Goal: Task Accomplishment & Management: Manage account settings

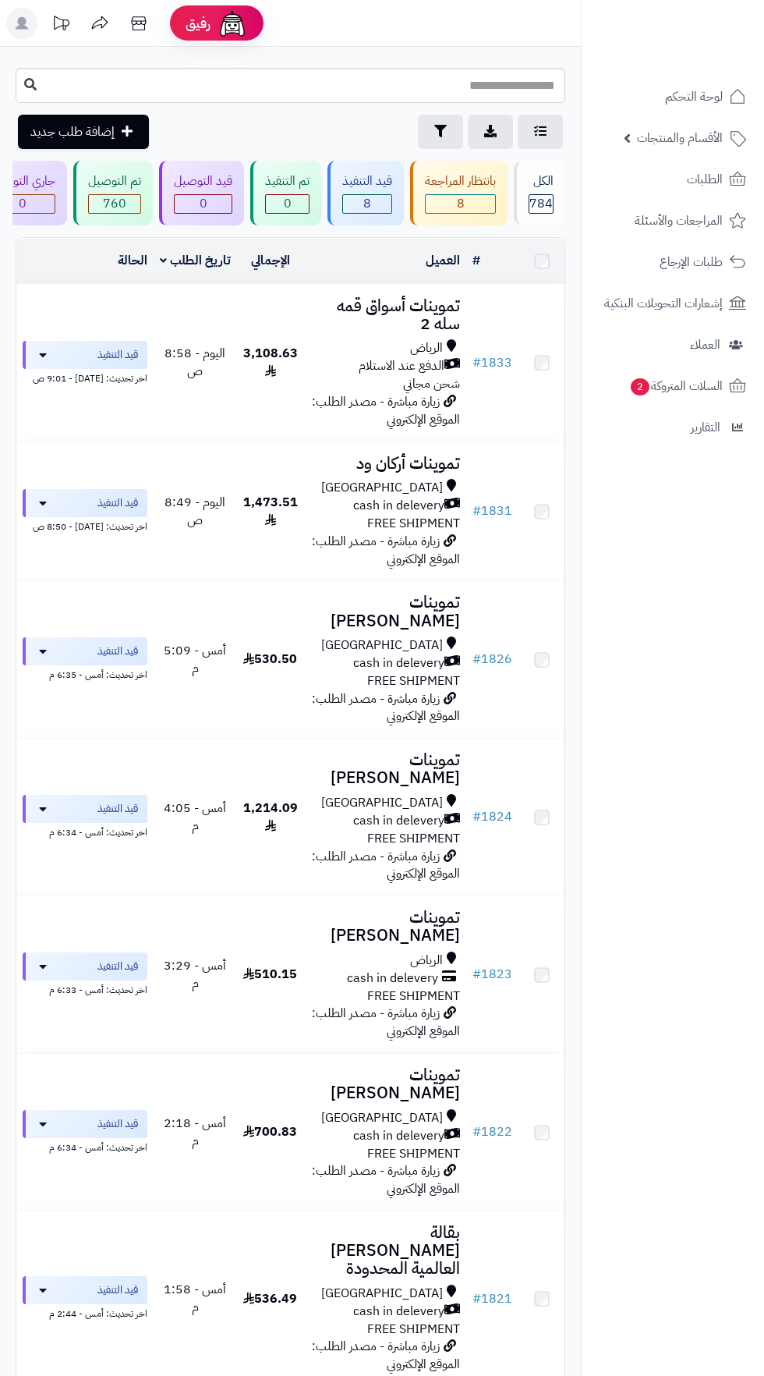
scroll to position [134, 0]
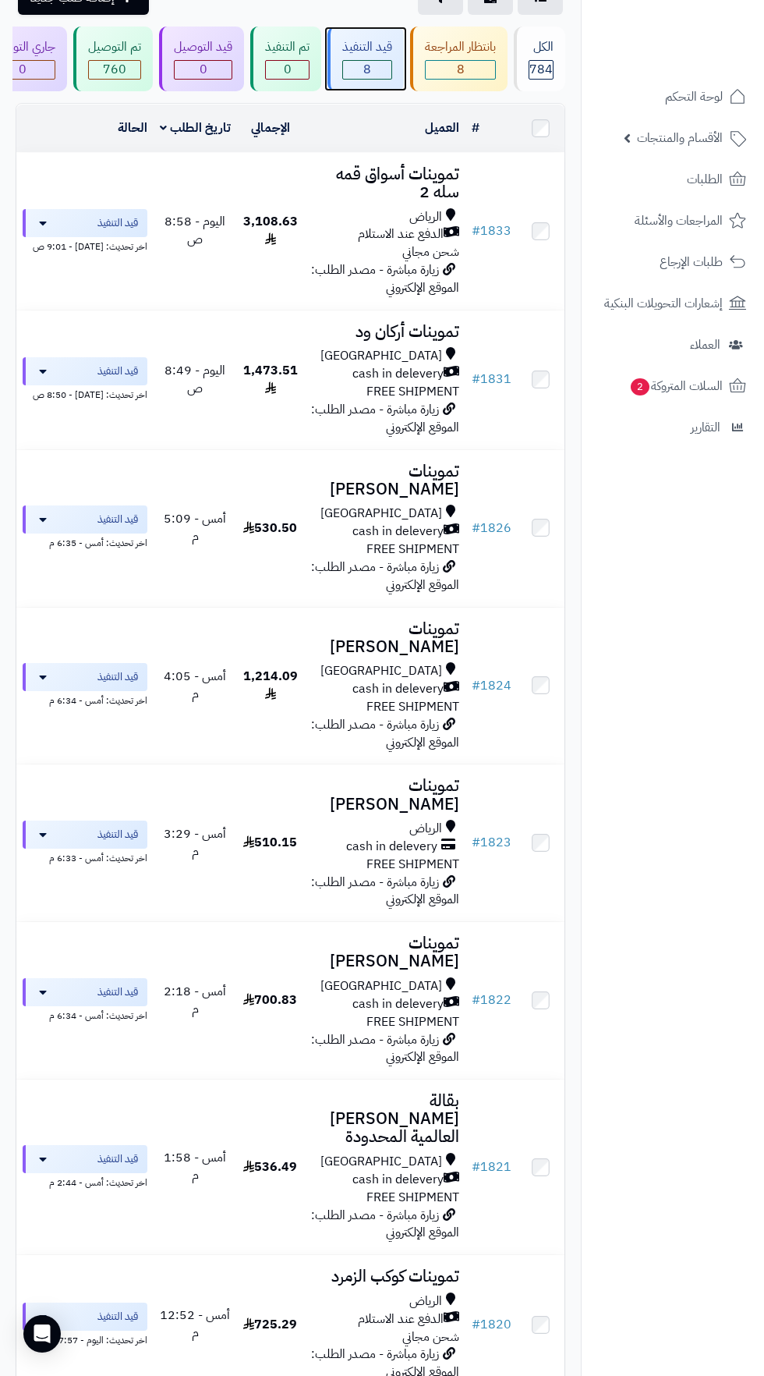
click at [369, 69] on span "8" at bounding box center [367, 70] width 48 height 18
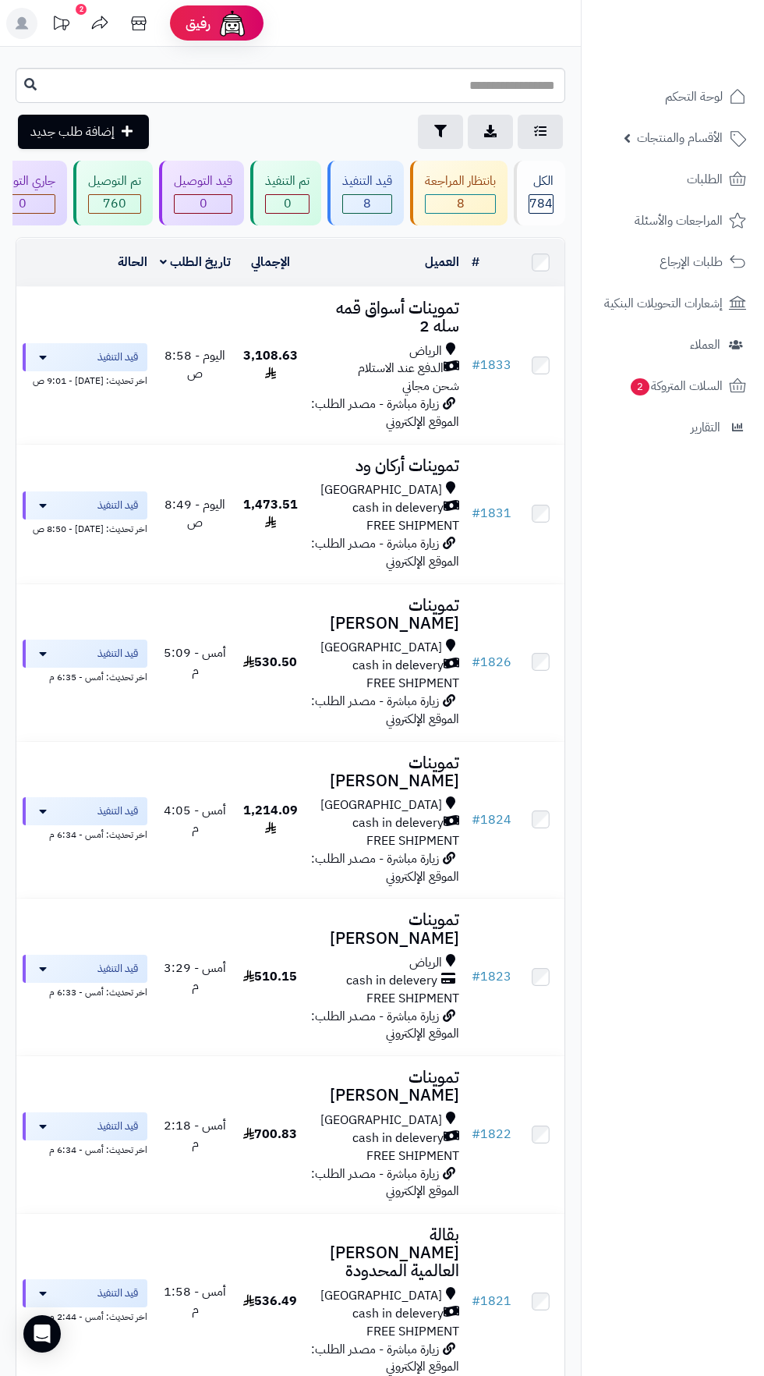
scroll to position [47, 0]
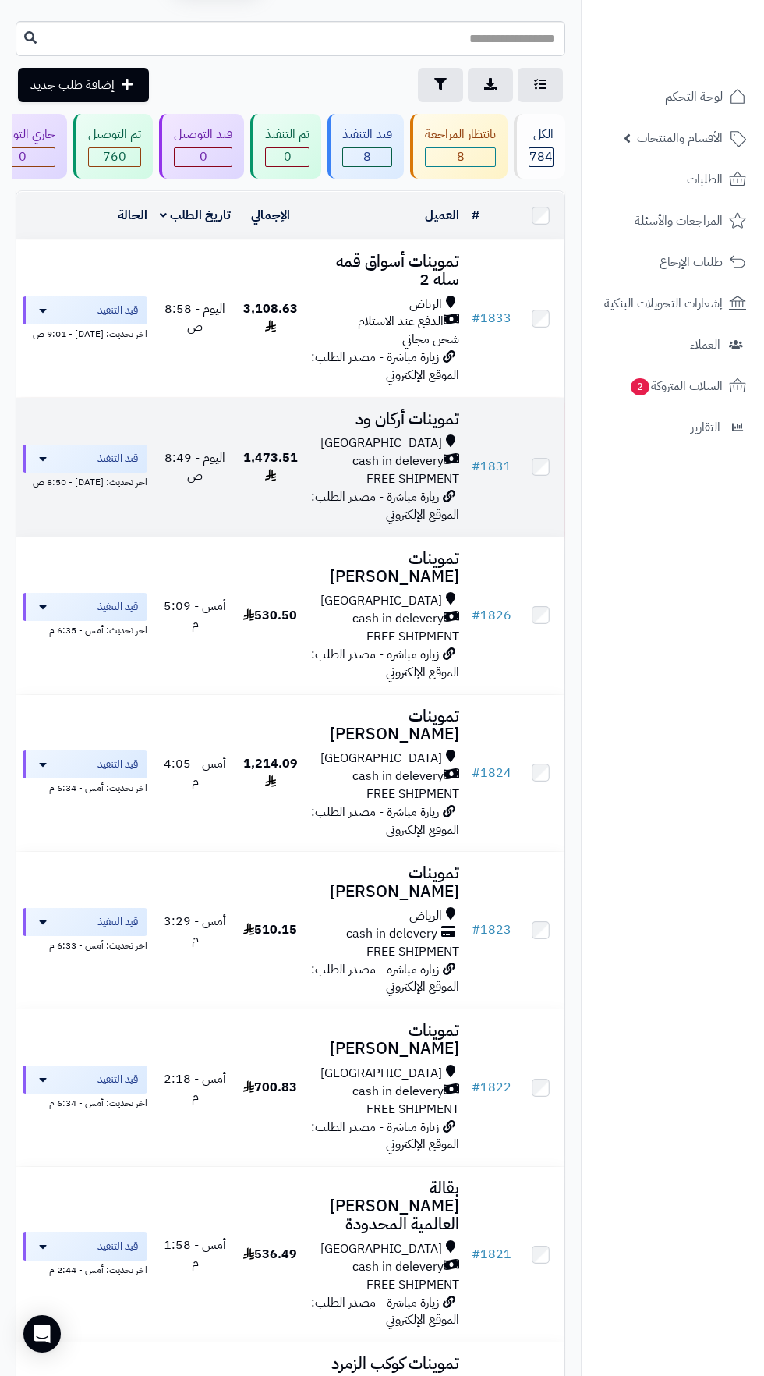
click at [384, 423] on h3 "تموينات أركان ود" at bounding box center [384, 419] width 149 height 18
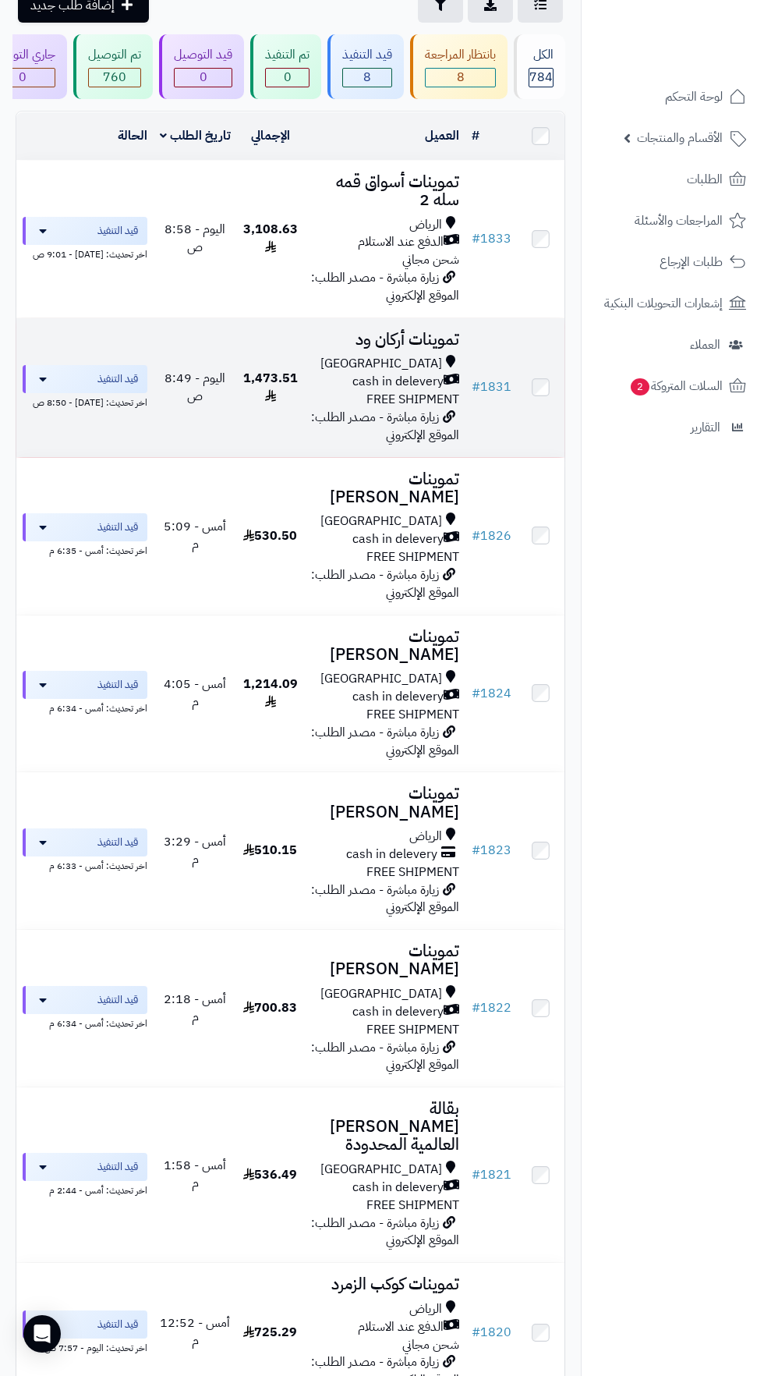
scroll to position [134, 0]
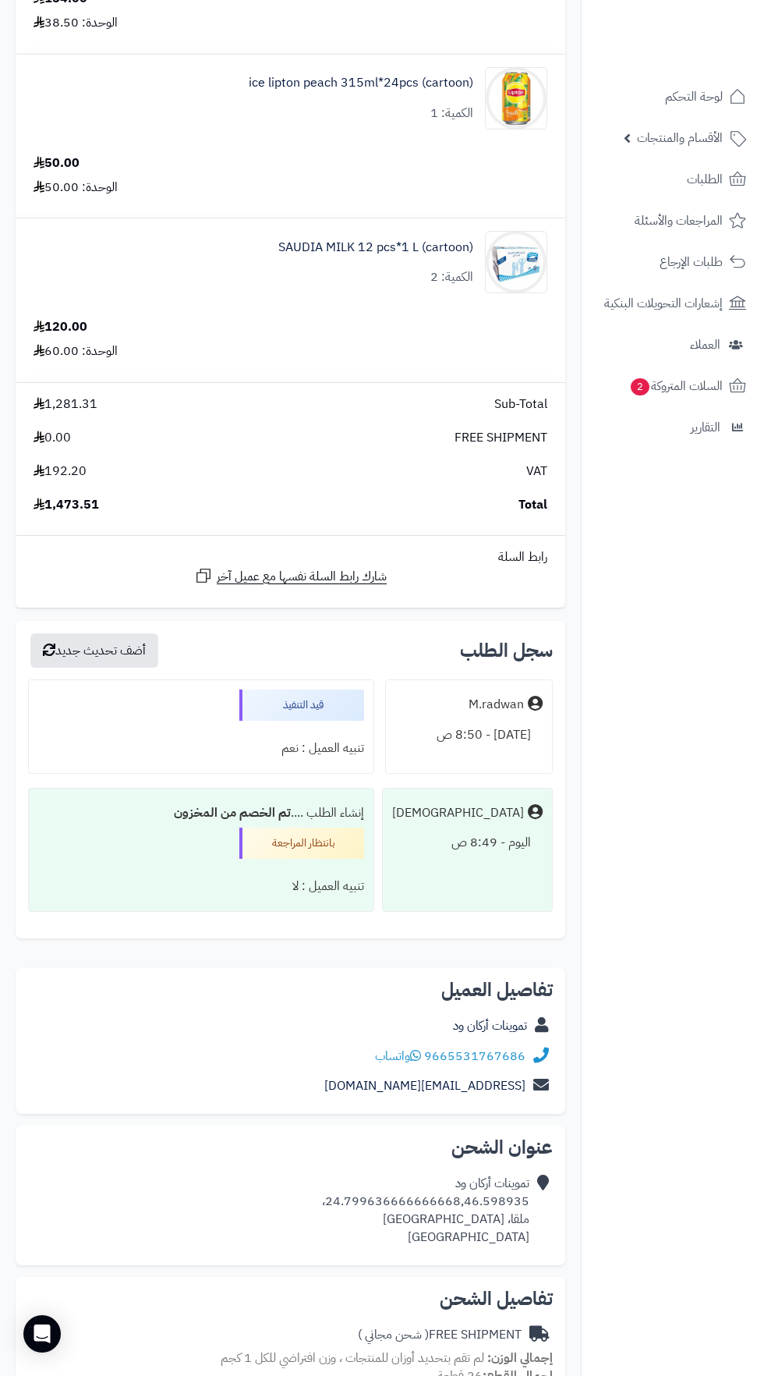
scroll to position [1774, 0]
